Goal: Task Accomplishment & Management: Manage account settings

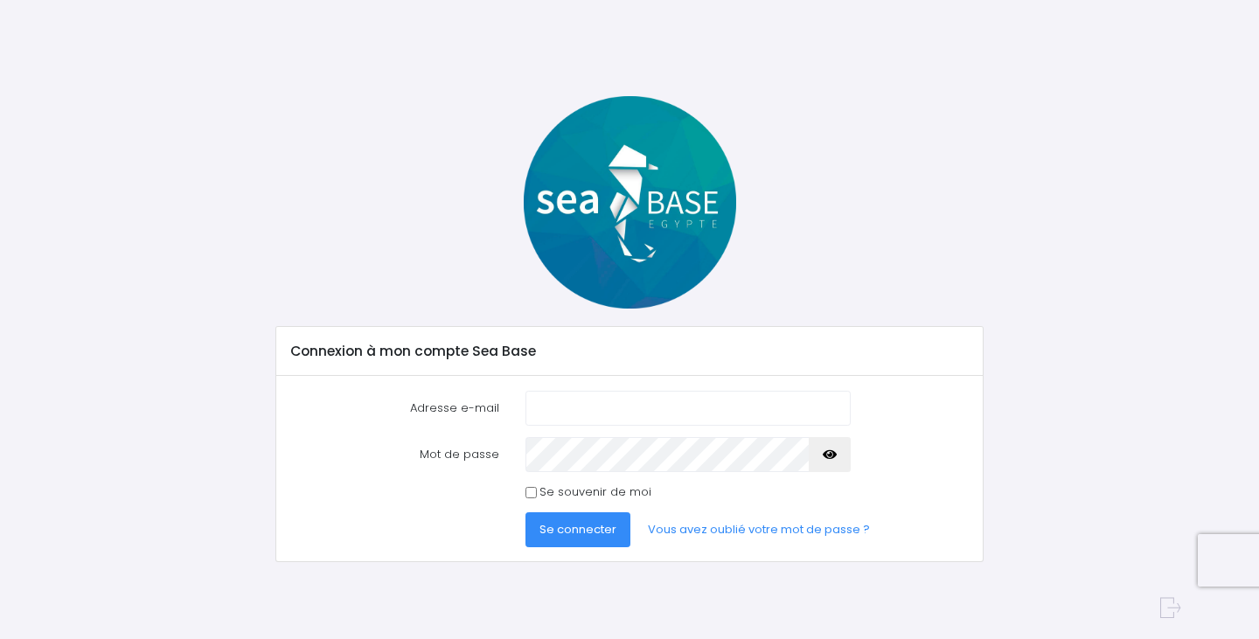
click at [820, 638] on com-1password-button at bounding box center [629, 639] width 1259 height 0
type input "[PERSON_NAME][EMAIL_ADDRESS][DOMAIN_NAME]"
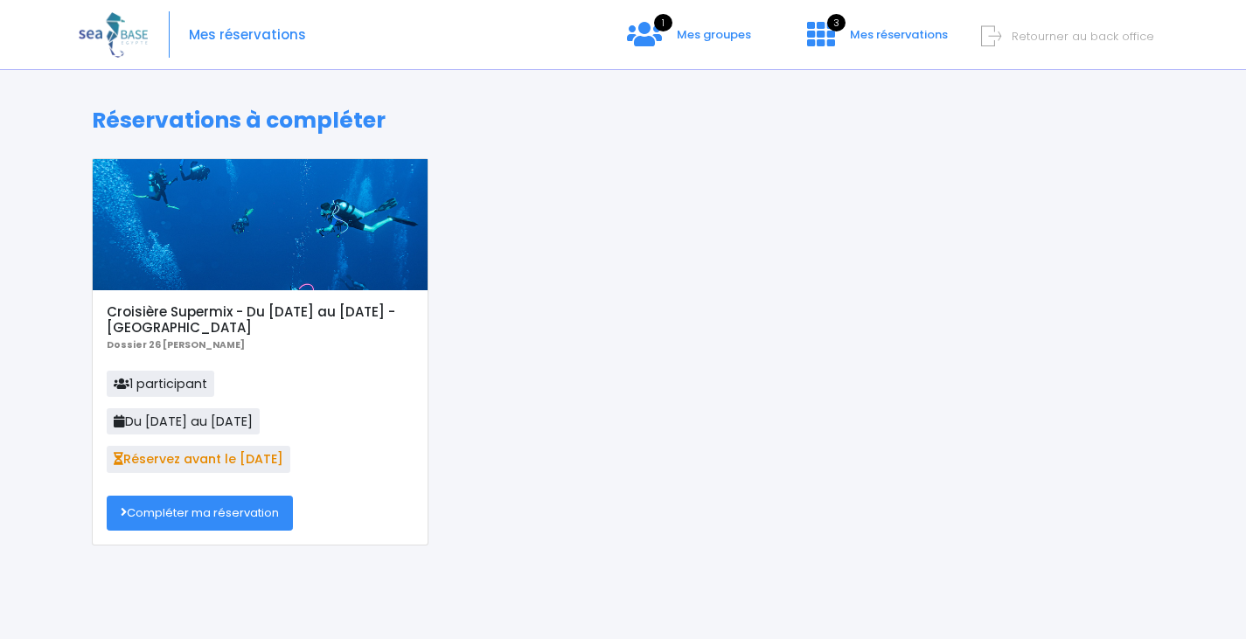
click at [244, 522] on link "Compléter ma réservation" at bounding box center [200, 513] width 186 height 35
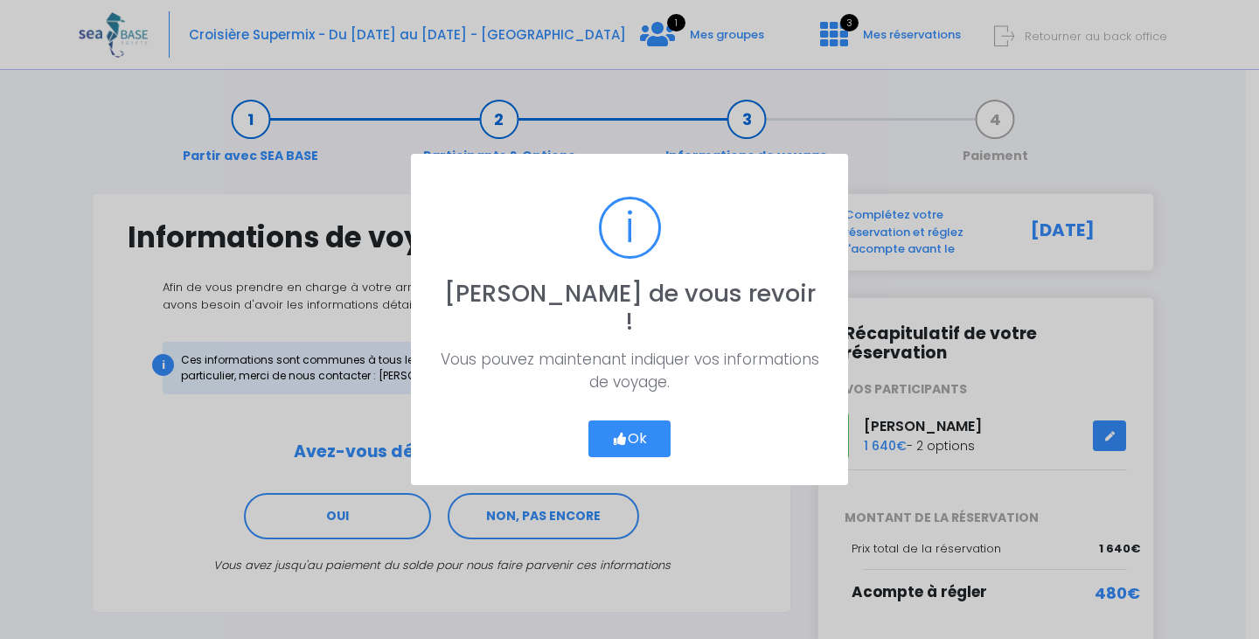
click at [601, 424] on button "Ok" at bounding box center [630, 439] width 82 height 37
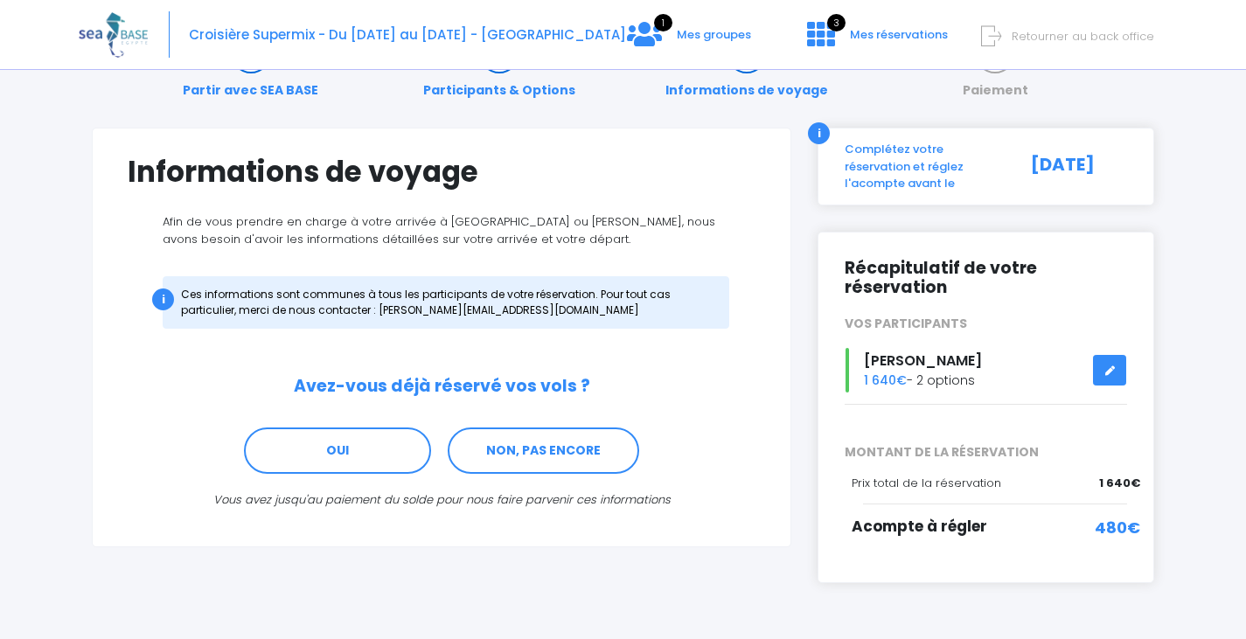
scroll to position [115, 0]
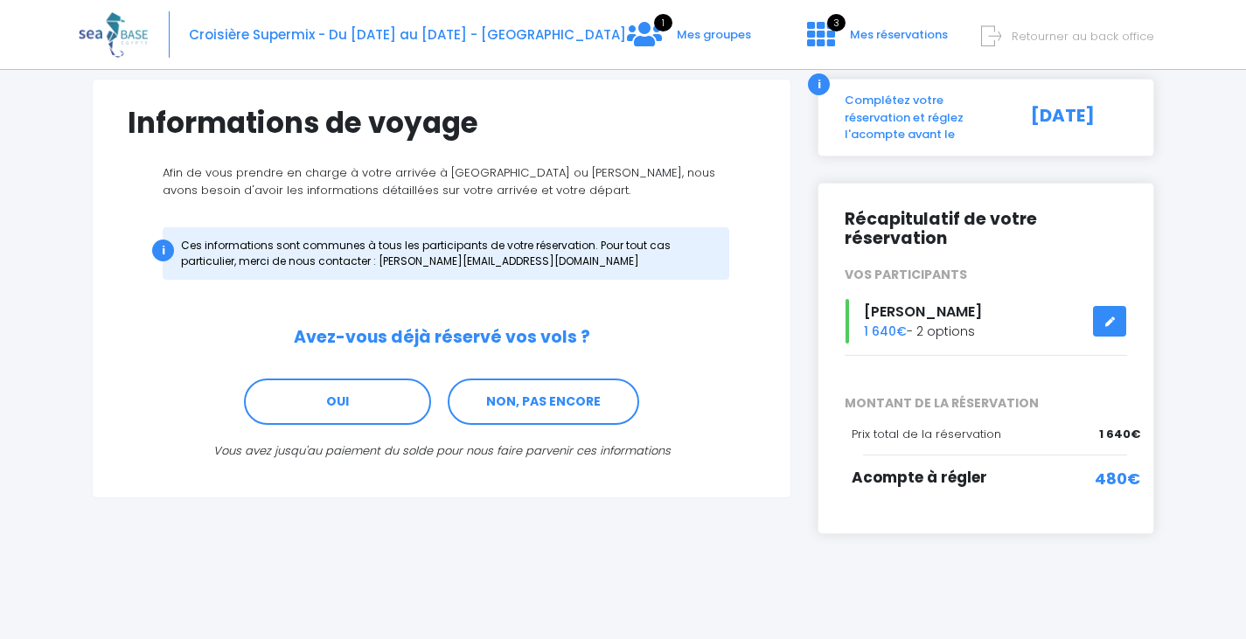
click at [1086, 34] on span "Retourner au back office" at bounding box center [1083, 36] width 143 height 17
